Goal: Download file/media

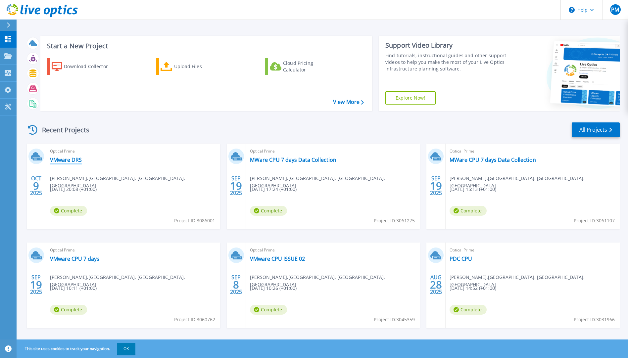
click at [63, 159] on link "VMware DRS" at bounding box center [66, 160] width 32 height 7
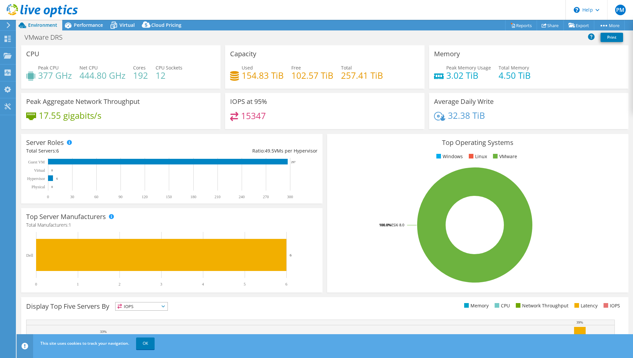
scroll to position [84, 0]
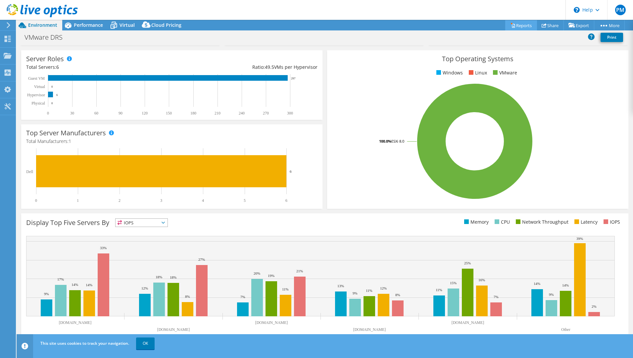
click at [519, 25] on link "Reports" at bounding box center [521, 25] width 32 height 10
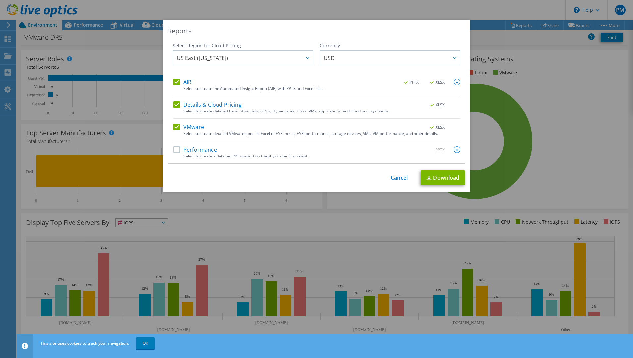
click at [174, 105] on label "Details & Cloud Pricing" at bounding box center [208, 104] width 68 height 7
click at [0, 0] on input "Details & Cloud Pricing" at bounding box center [0, 0] width 0 height 0
click at [299, 56] on span "US East ([US_STATE])" at bounding box center [245, 58] width 136 height 14
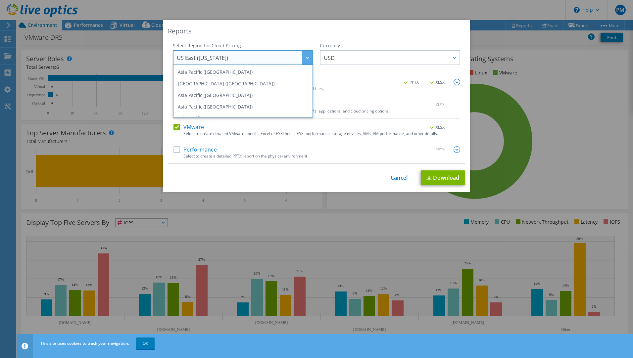
click at [336, 73] on div "Currency ARS AUD BRL CAD CHF CLP CNY DKK EUR GBP HKD HUF INR JPY MXN MYR NOK NZ…" at bounding box center [390, 60] width 140 height 36
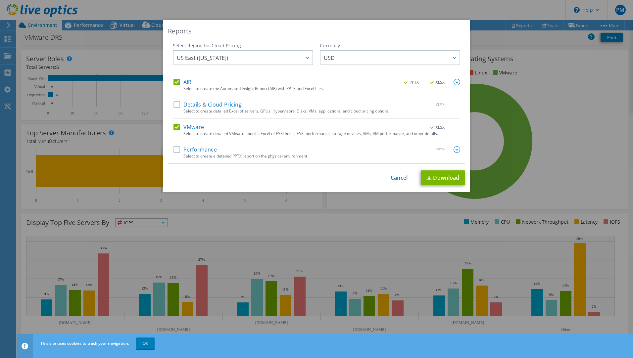
click at [176, 83] on label "AIR" at bounding box center [183, 82] width 18 height 7
click at [0, 0] on input "AIR" at bounding box center [0, 0] width 0 height 0
click at [449, 60] on div at bounding box center [454, 58] width 11 height 14
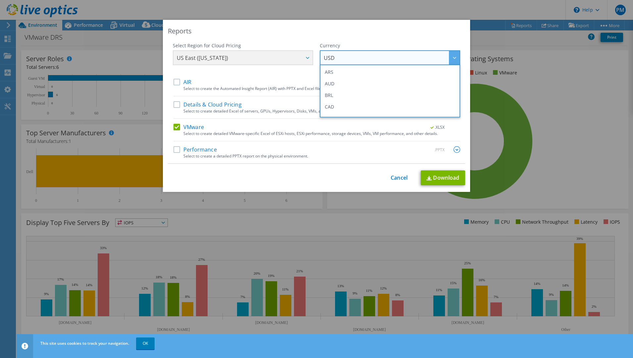
click at [425, 24] on div "Reports Select Region for Cloud Pricing Asia Pacific ([GEOGRAPHIC_DATA]) [GEOGR…" at bounding box center [316, 106] width 307 height 172
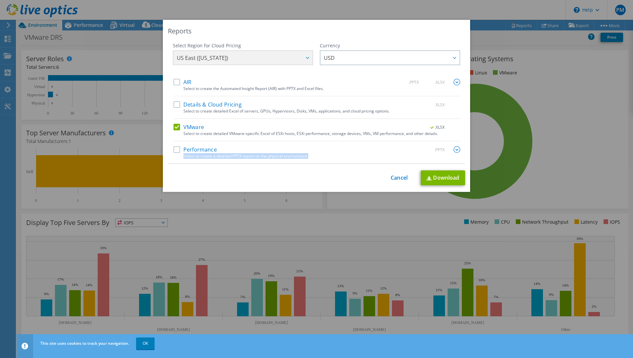
drag, startPoint x: 315, startPoint y: 157, endPoint x: 181, endPoint y: 157, distance: 134.1
click at [183, 157] on div "Select to create a detailed PPTX report on the physical environment." at bounding box center [321, 156] width 277 height 5
copy div "Select to create a detailed PPTX report on the physical environment."
click at [442, 175] on link "Download" at bounding box center [443, 178] width 44 height 15
click at [394, 179] on link "Cancel" at bounding box center [399, 178] width 17 height 6
